Goal: Check status: Check status

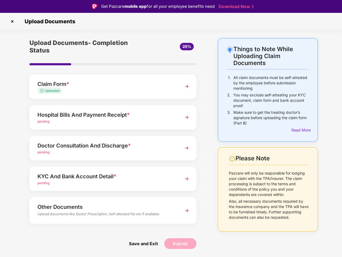
click at [12, 21] on img at bounding box center [12, 21] width 9 height 9
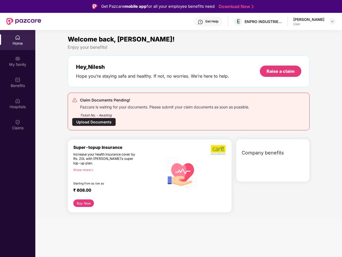
click at [300, 130] on div "Claim Documents Pending! Pazcare is waiting for your documents. Please submit y…" at bounding box center [189, 112] width 242 height 38
click at [113, 86] on div "Hey, [PERSON_NAME] you’re staying safe and healthy. If not, no worries. We’re h…" at bounding box center [189, 71] width 242 height 32
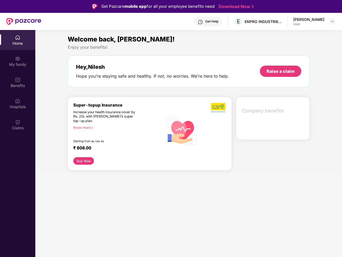
click at [113, 117] on div "Increase your health insurance cover by Rs. 20L with [PERSON_NAME]’s super top-…" at bounding box center [106, 116] width 66 height 13
click at [113, 148] on div "₹ 608.00" at bounding box center [115, 148] width 84 height 6
click at [113, 179] on section "Welcome back, [PERSON_NAME]! Enjoy your benefits! Hey, [PERSON_NAME] you’re sta…" at bounding box center [188, 158] width 307 height 257
click at [113, 210] on section "Welcome back, [PERSON_NAME]! Enjoy your benefits! Hey, [PERSON_NAME] you’re sta…" at bounding box center [188, 158] width 307 height 257
click at [143, 243] on section "Welcome back, [PERSON_NAME]! Enjoy your benefits! Hey, [PERSON_NAME] you’re sta…" at bounding box center [188, 158] width 307 height 257
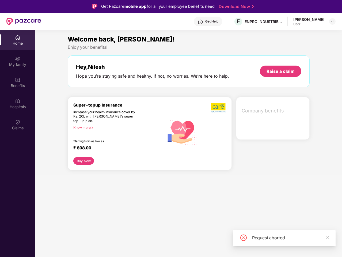
click at [180, 243] on section "Welcome back, [PERSON_NAME]! Enjoy your benefits! Hey, [PERSON_NAME] you’re sta…" at bounding box center [188, 158] width 307 height 257
